Goal: Book appointment/travel/reservation

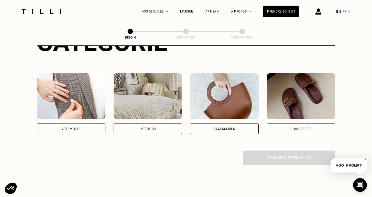
scroll to position [79, 0]
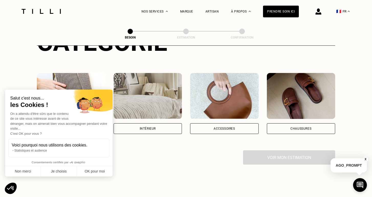
click at [83, 120] on div "On a attendu d'être sûrs que le contenu de ce site vous intéresse avant de vous…" at bounding box center [58, 124] width 97 height 25
click at [31, 172] on button "Non merci" at bounding box center [23, 172] width 36 height 11
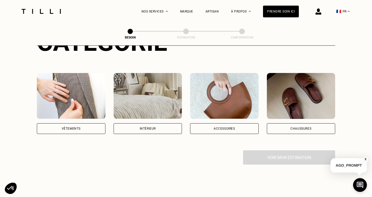
click at [80, 127] on div "Vêtements" at bounding box center [71, 128] width 19 height 3
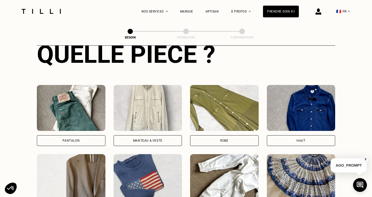
scroll to position [211, 0]
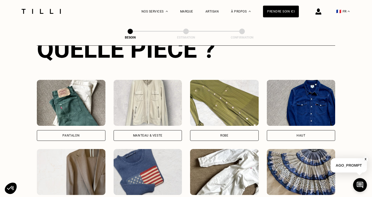
click at [93, 130] on div "Pantalon" at bounding box center [71, 135] width 69 height 11
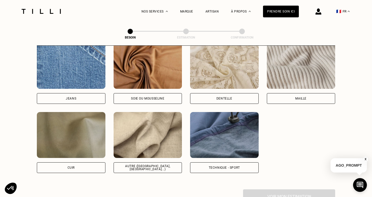
scroll to position [560, 0]
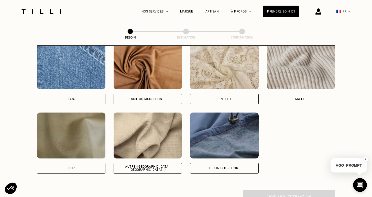
click at [152, 167] on div "Autre ([GEOGRAPHIC_DATA], [GEOGRAPHIC_DATA]...)" at bounding box center [148, 168] width 69 height 11
select select "FR"
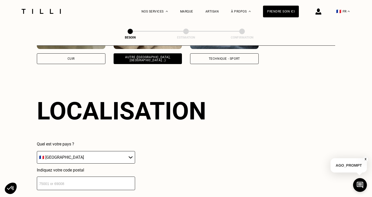
scroll to position [685, 0]
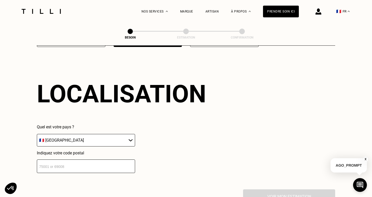
click at [112, 160] on input "number" at bounding box center [86, 167] width 98 height 14
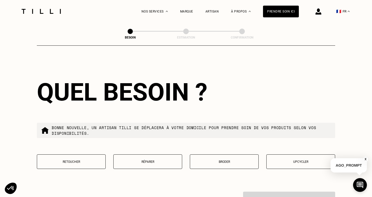
type input "34070"
click at [91, 155] on button "Retoucher" at bounding box center [71, 162] width 69 height 15
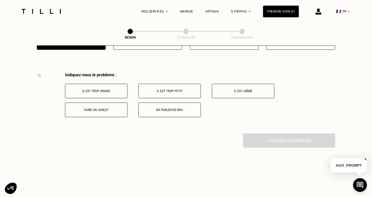
scroll to position [944, 0]
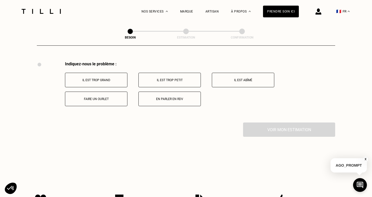
click at [107, 97] on button "Faire un ourlet" at bounding box center [96, 99] width 62 height 15
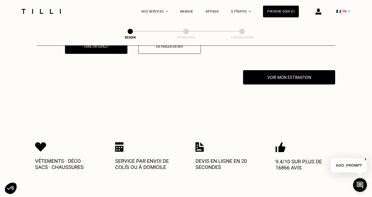
scroll to position [1005, 0]
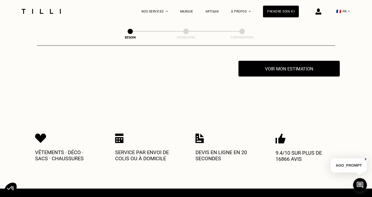
click at [275, 65] on button "Voir mon estimation" at bounding box center [288, 69] width 101 height 16
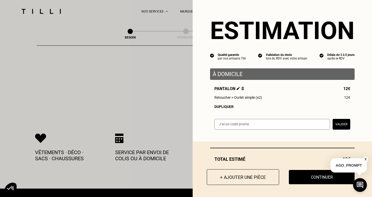
click at [248, 183] on button "+ Ajouter une pièce" at bounding box center [243, 178] width 72 height 16
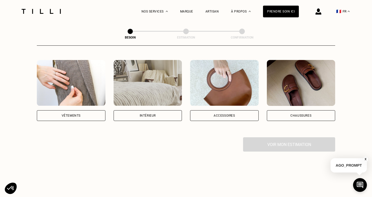
scroll to position [92, 0]
click at [75, 114] on div "Vêtements" at bounding box center [71, 115] width 19 height 3
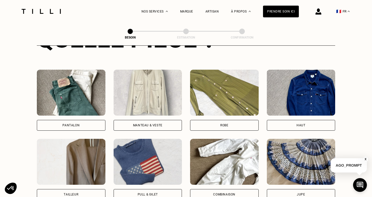
scroll to position [229, 0]
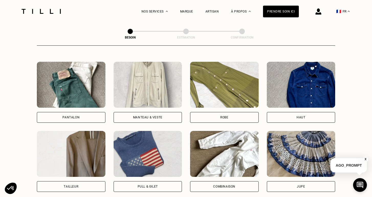
click at [88, 112] on div "Pantalon" at bounding box center [71, 117] width 69 height 11
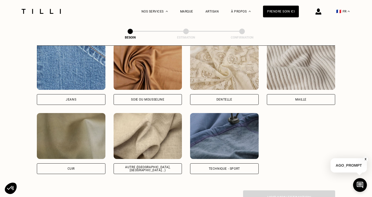
scroll to position [559, 0]
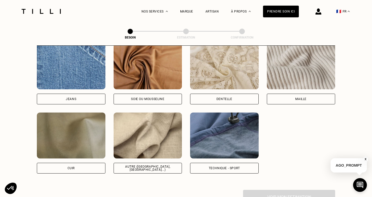
click at [140, 165] on div "Autre ([GEOGRAPHIC_DATA], [GEOGRAPHIC_DATA]...)" at bounding box center [148, 168] width 60 height 6
select select "FR"
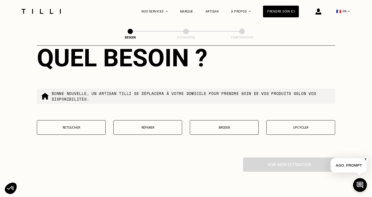
scroll to position [849, 0]
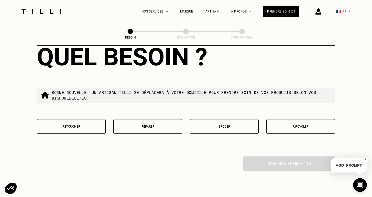
click at [58, 125] on p "Retoucher" at bounding box center [71, 127] width 63 height 4
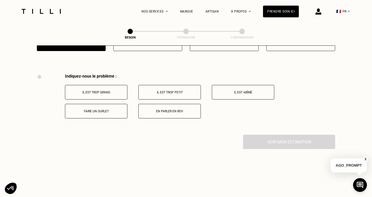
scroll to position [944, 0]
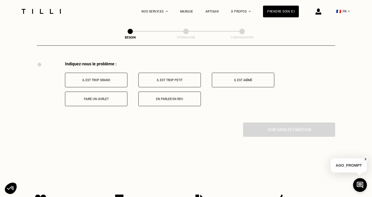
click at [107, 97] on p "Faire un ourlet" at bounding box center [96, 99] width 57 height 4
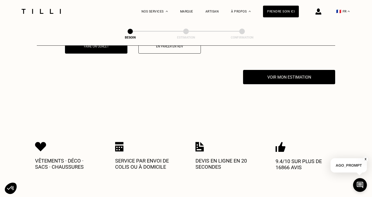
scroll to position [1005, 0]
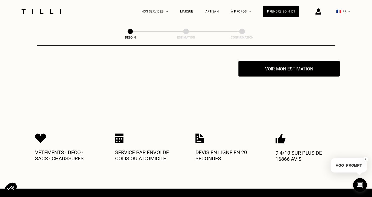
click at [288, 65] on button "Voir mon estimation" at bounding box center [288, 69] width 101 height 16
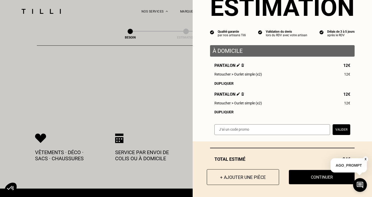
scroll to position [23, 0]
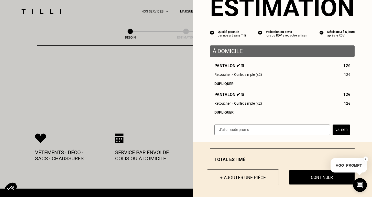
click at [240, 175] on button "+ Ajouter une pièce" at bounding box center [243, 178] width 72 height 16
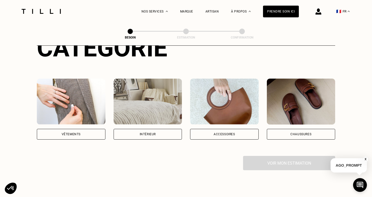
scroll to position [80, 0]
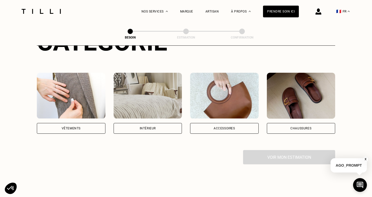
click at [83, 114] on div "Vêtements" at bounding box center [71, 103] width 69 height 61
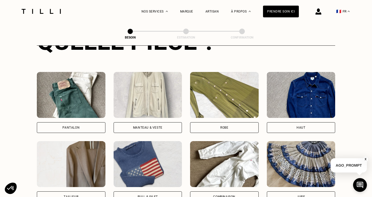
click at [88, 114] on div "Pantalon" at bounding box center [71, 102] width 69 height 61
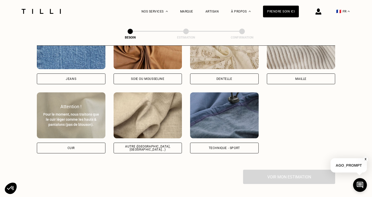
scroll to position [579, 0]
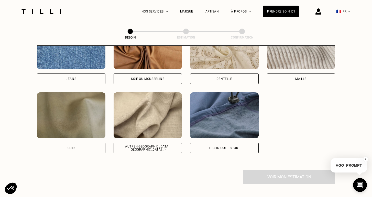
click at [134, 143] on div "Autre ([GEOGRAPHIC_DATA], [GEOGRAPHIC_DATA]...)" at bounding box center [148, 148] width 69 height 11
select select "FR"
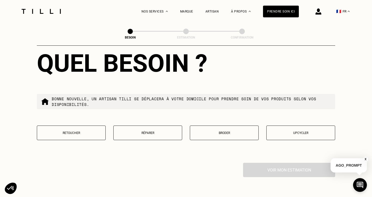
scroll to position [844, 0]
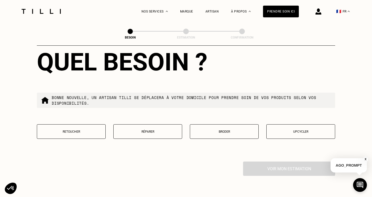
click at [76, 125] on button "Retoucher" at bounding box center [71, 132] width 69 height 15
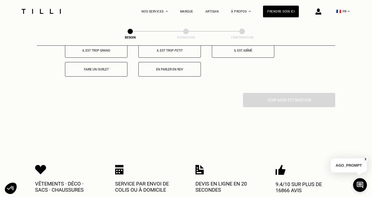
scroll to position [974, 0]
click at [105, 68] on p "Faire un ourlet" at bounding box center [96, 70] width 57 height 4
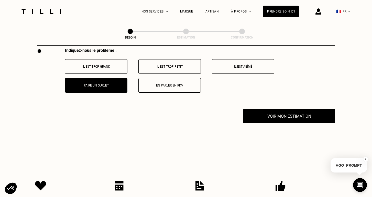
scroll to position [957, 0]
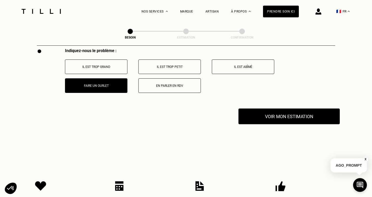
click at [279, 111] on button "Voir mon estimation" at bounding box center [288, 117] width 101 height 16
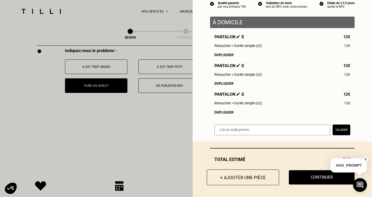
scroll to position [52, 0]
click at [235, 178] on button "+ Ajouter une pièce" at bounding box center [243, 178] width 72 height 16
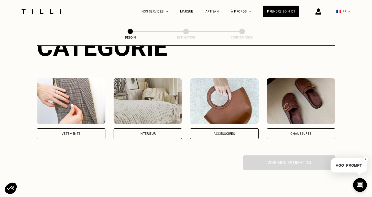
scroll to position [80, 0]
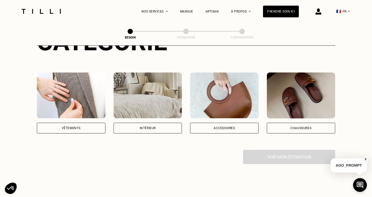
click at [85, 123] on div "Vêtements" at bounding box center [71, 128] width 69 height 11
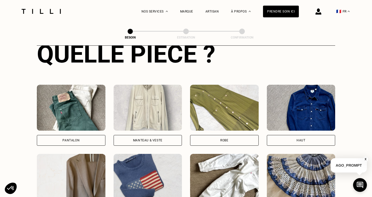
click at [94, 135] on div "Pantalon" at bounding box center [71, 140] width 69 height 11
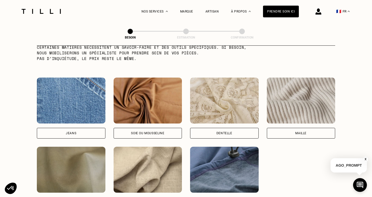
click at [143, 149] on img at bounding box center [148, 170] width 69 height 46
select select "FR"
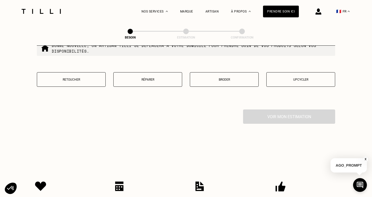
click at [101, 73] on button "Retoucher" at bounding box center [71, 79] width 69 height 15
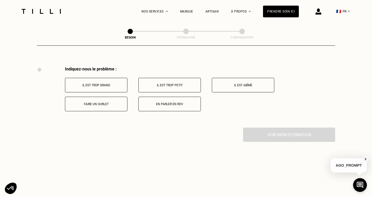
scroll to position [944, 0]
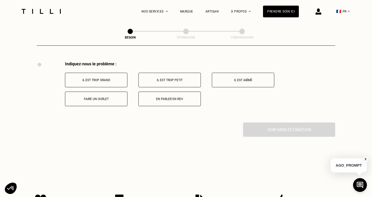
click at [109, 102] on button "Faire un ourlet" at bounding box center [96, 99] width 62 height 15
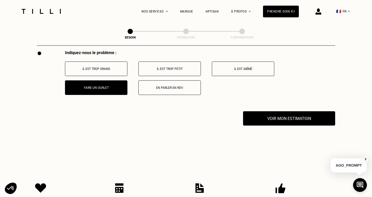
scroll to position [1005, 0]
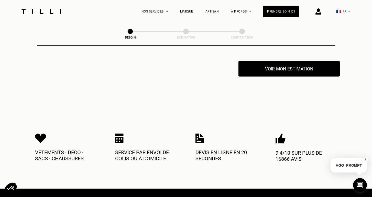
click at [279, 69] on button "Voir mon estimation" at bounding box center [288, 69] width 101 height 16
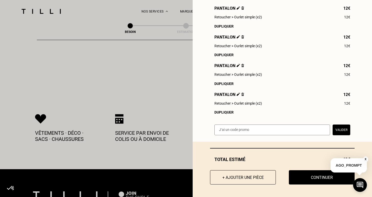
scroll to position [1026, 0]
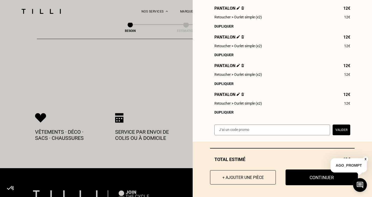
click at [299, 178] on button "Continuer" at bounding box center [321, 178] width 72 height 16
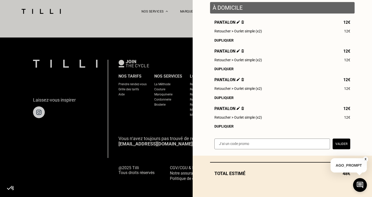
scroll to position [66, 0]
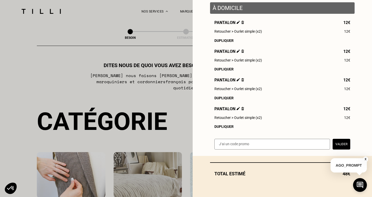
select select "FR"
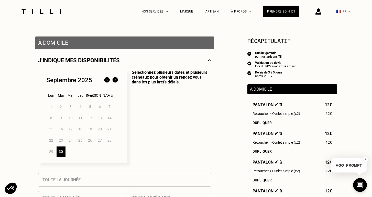
scroll to position [102, 0]
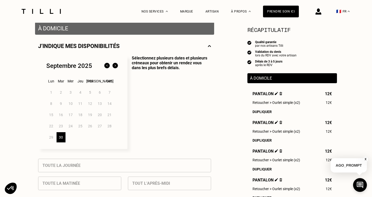
click at [116, 66] on img at bounding box center [115, 66] width 8 height 8
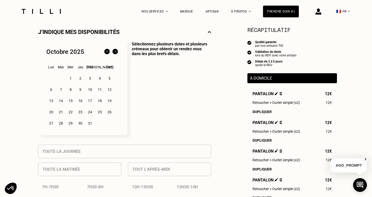
scroll to position [116, 0]
click at [99, 89] on div "11" at bounding box center [99, 90] width 9 height 10
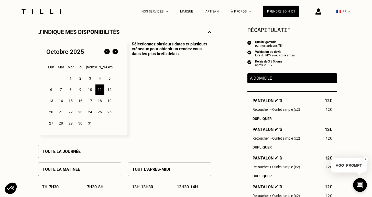
click at [109, 89] on div "12" at bounding box center [109, 90] width 9 height 10
click at [102, 88] on div "11" at bounding box center [99, 90] width 9 height 10
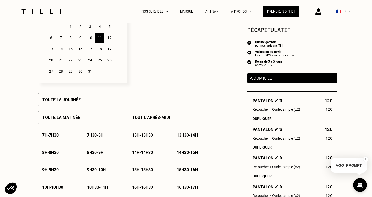
scroll to position [169, 0]
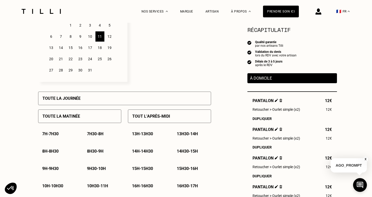
click at [100, 99] on div "Toute la journée" at bounding box center [124, 99] width 173 height 14
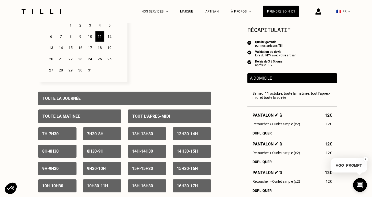
click at [100, 99] on div "Toute la journée" at bounding box center [124, 99] width 173 height 14
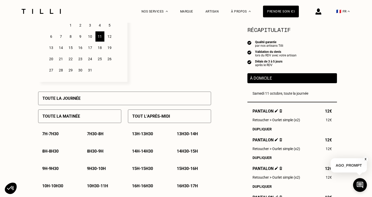
click at [137, 119] on div "Tout l’après-midi" at bounding box center [169, 117] width 83 height 14
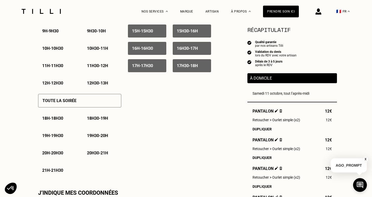
scroll to position [308, 0]
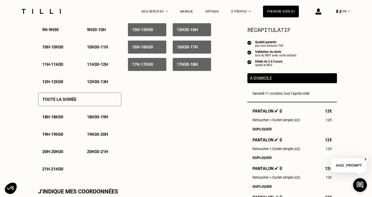
click at [108, 100] on div "Toute la soirée" at bounding box center [79, 100] width 83 height 14
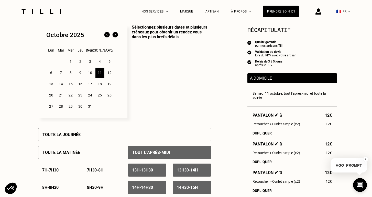
scroll to position [136, 0]
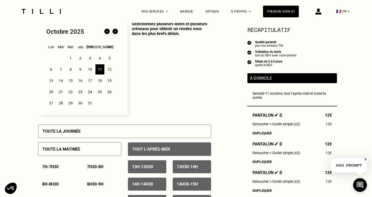
click at [151, 69] on p "Sélectionnez plusieurs dates et plusieurs créneaux pour obtenir un rendez vous …" at bounding box center [169, 68] width 84 height 94
click at [109, 73] on div "12" at bounding box center [109, 69] width 9 height 10
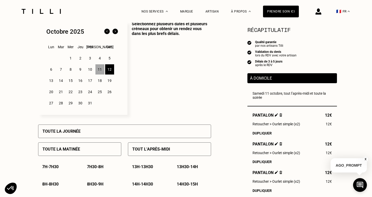
click at [141, 153] on div "Tout l’après-midi" at bounding box center [169, 150] width 83 height 14
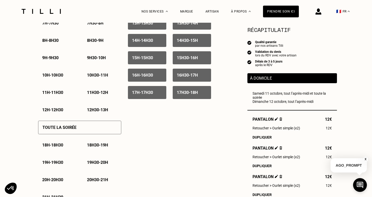
scroll to position [281, 0]
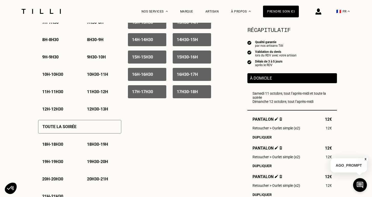
click at [99, 126] on div "Toute la soirée" at bounding box center [79, 127] width 83 height 14
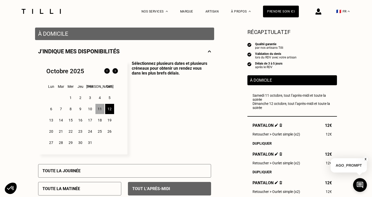
scroll to position [90, 0]
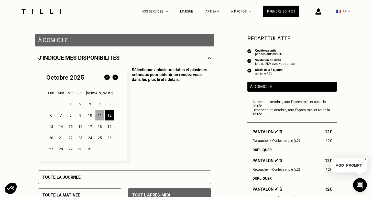
click at [127, 123] on div "Octobre 2025 Lun Mar Mer Jeu Ven Sam Dim 1 2 3 4 5 6 7 8 9 10 11 12 13 14 15 16…" at bounding box center [82, 115] width 89 height 94
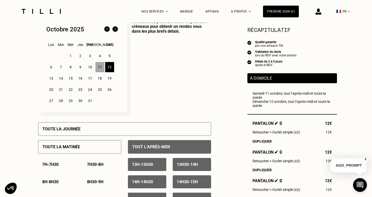
scroll to position [132, 0]
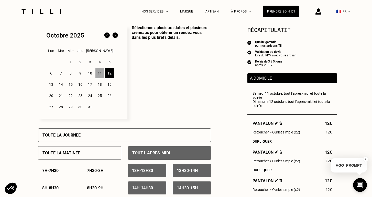
click at [52, 76] on div "6" at bounding box center [51, 73] width 9 height 10
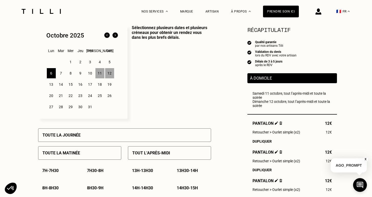
click at [61, 75] on div "7" at bounding box center [61, 73] width 9 height 10
click at [53, 73] on div "6" at bounding box center [51, 73] width 9 height 10
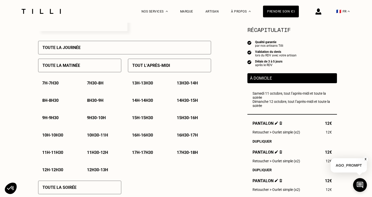
scroll to position [220, 0]
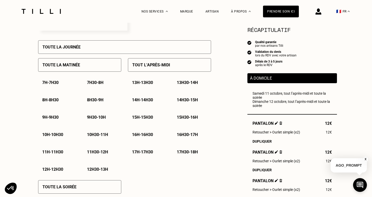
click at [148, 152] on p "17h - 17h30" at bounding box center [142, 152] width 21 height 5
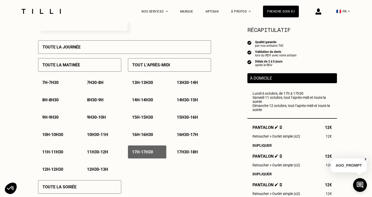
click at [184, 151] on p "17h30 - 18h" at bounding box center [187, 152] width 21 height 5
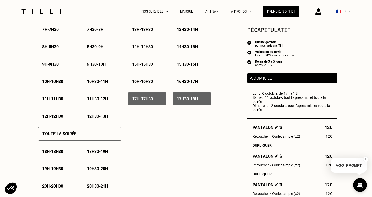
scroll to position [274, 0]
click at [104, 129] on div "Toute la soirée" at bounding box center [79, 134] width 83 height 14
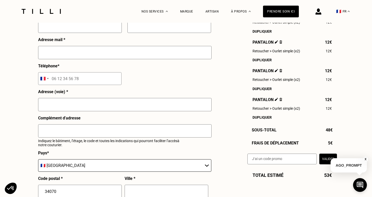
scroll to position [500, 0]
